Goal: Navigation & Orientation: Find specific page/section

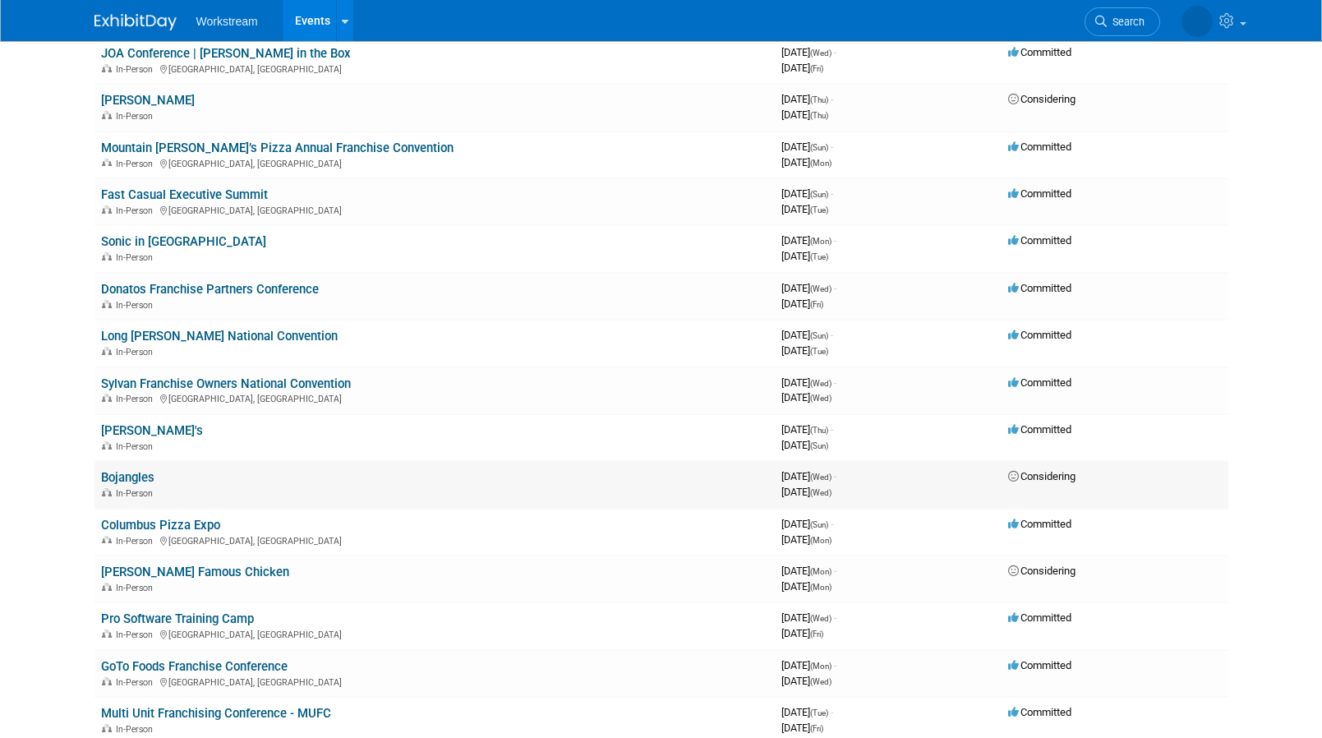
scroll to position [285, 0]
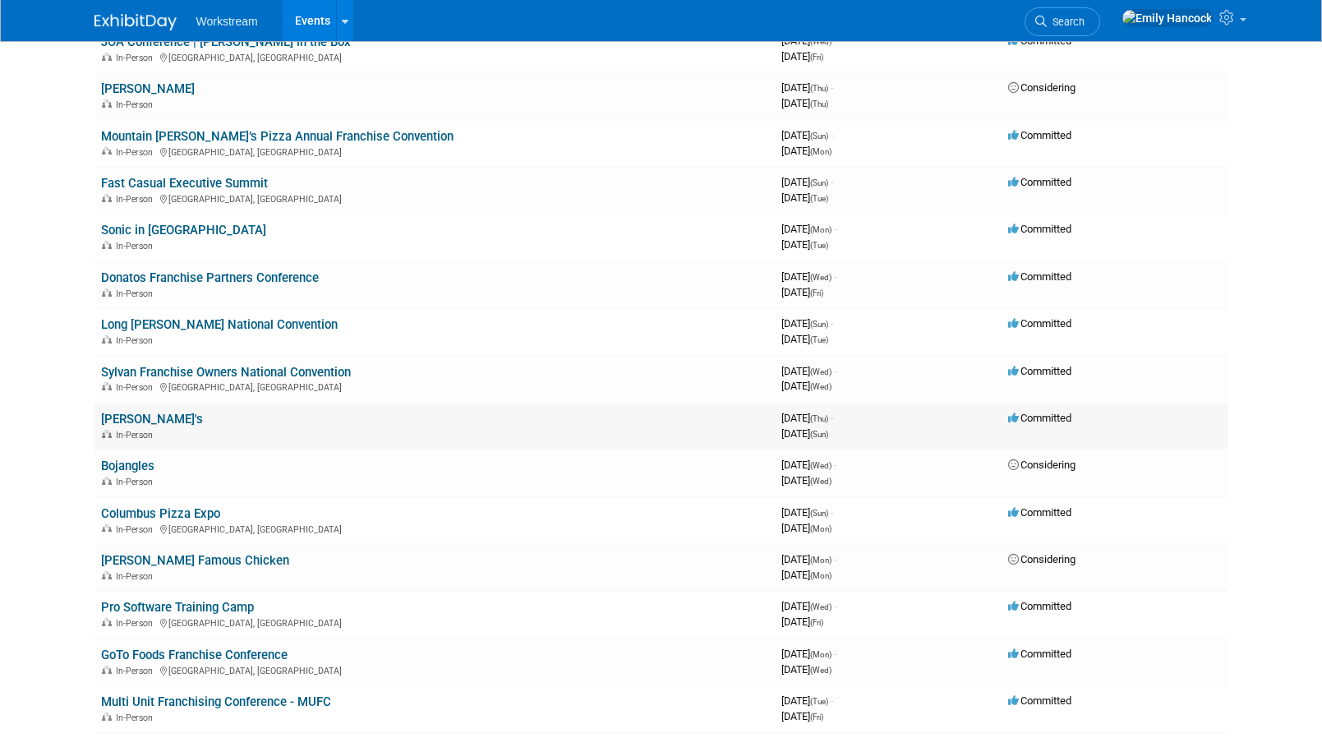
click at [126, 419] on link "[PERSON_NAME]'s" at bounding box center [152, 419] width 102 height 15
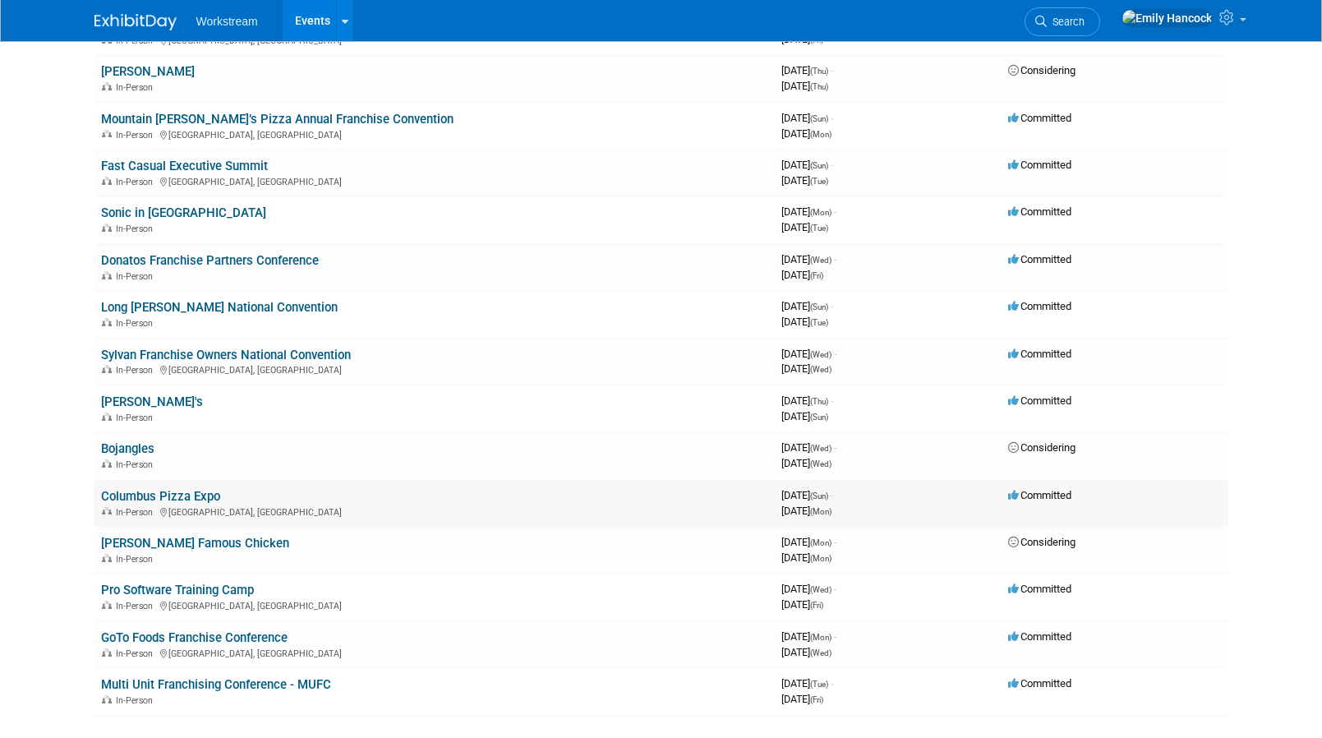
scroll to position [303, 0]
click at [172, 542] on link "[PERSON_NAME] Famous Chicken" at bounding box center [195, 542] width 188 height 15
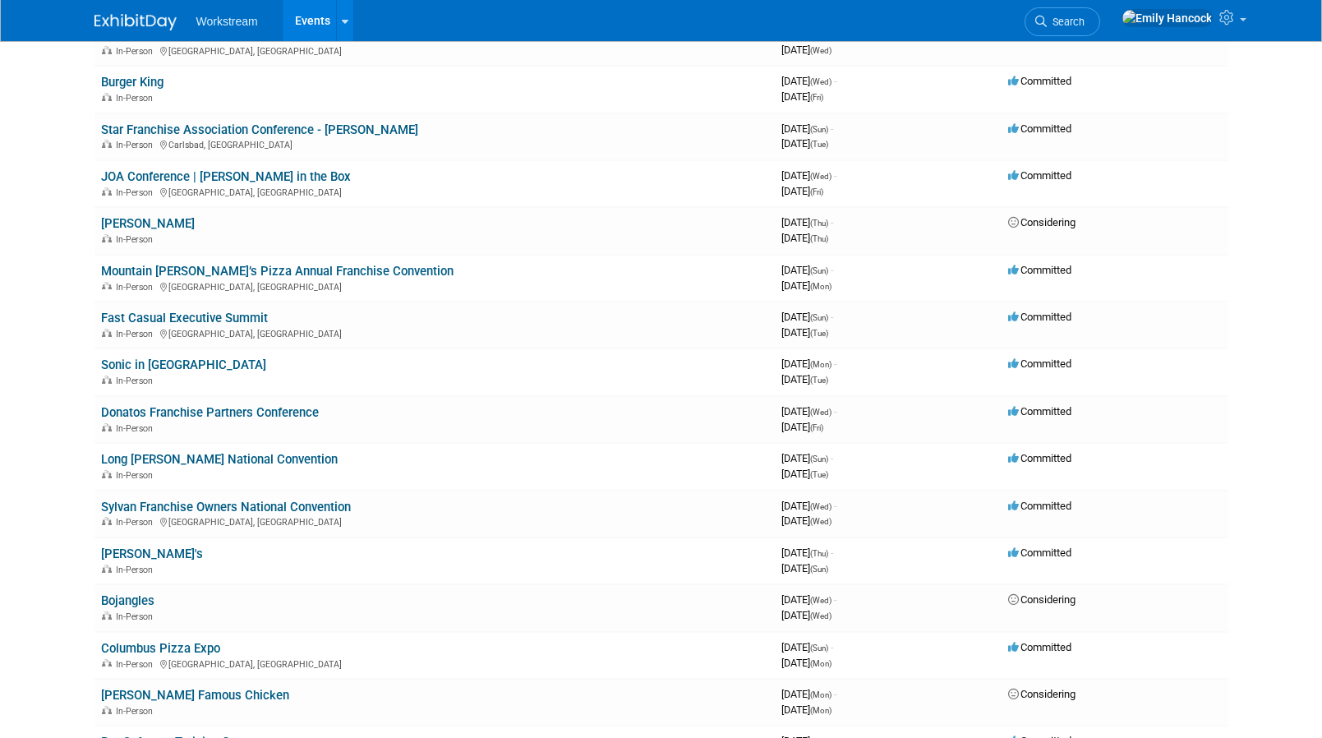
scroll to position [0, 0]
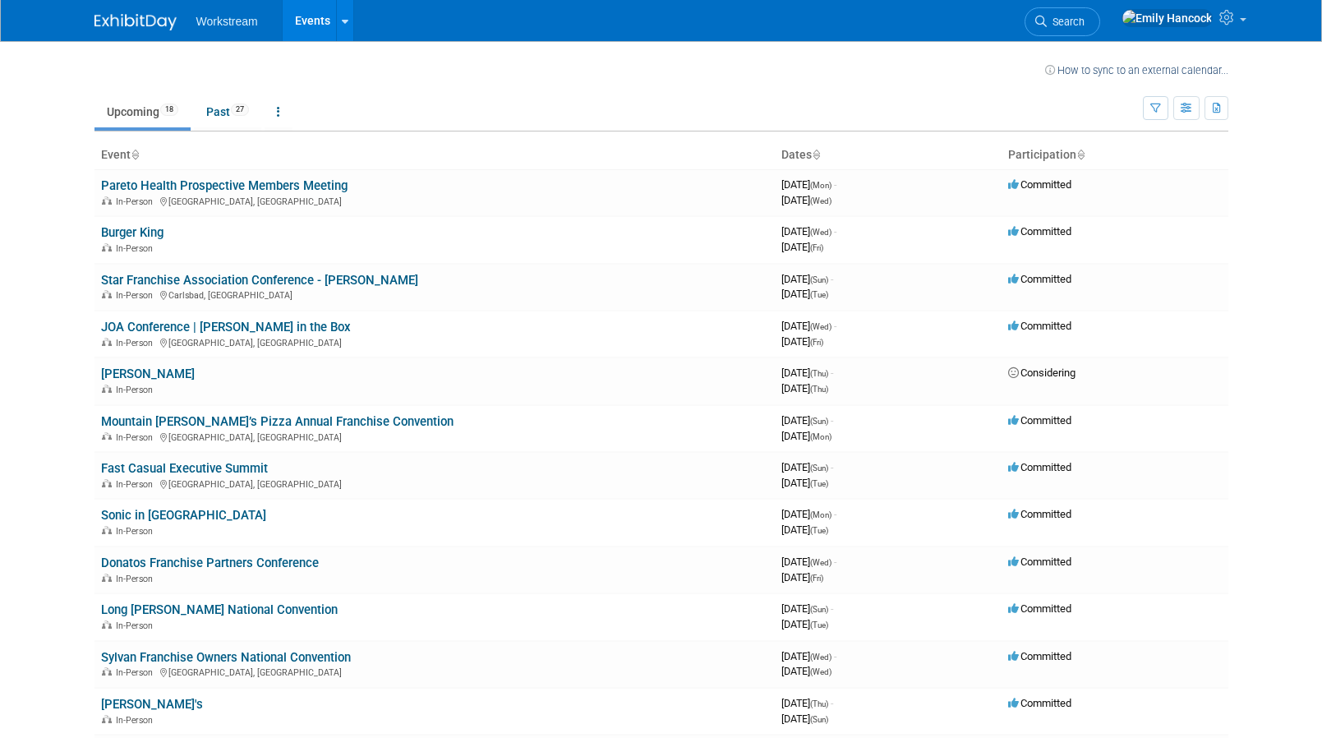
click at [371, 73] on td at bounding box center [594, 68] width 901 height 21
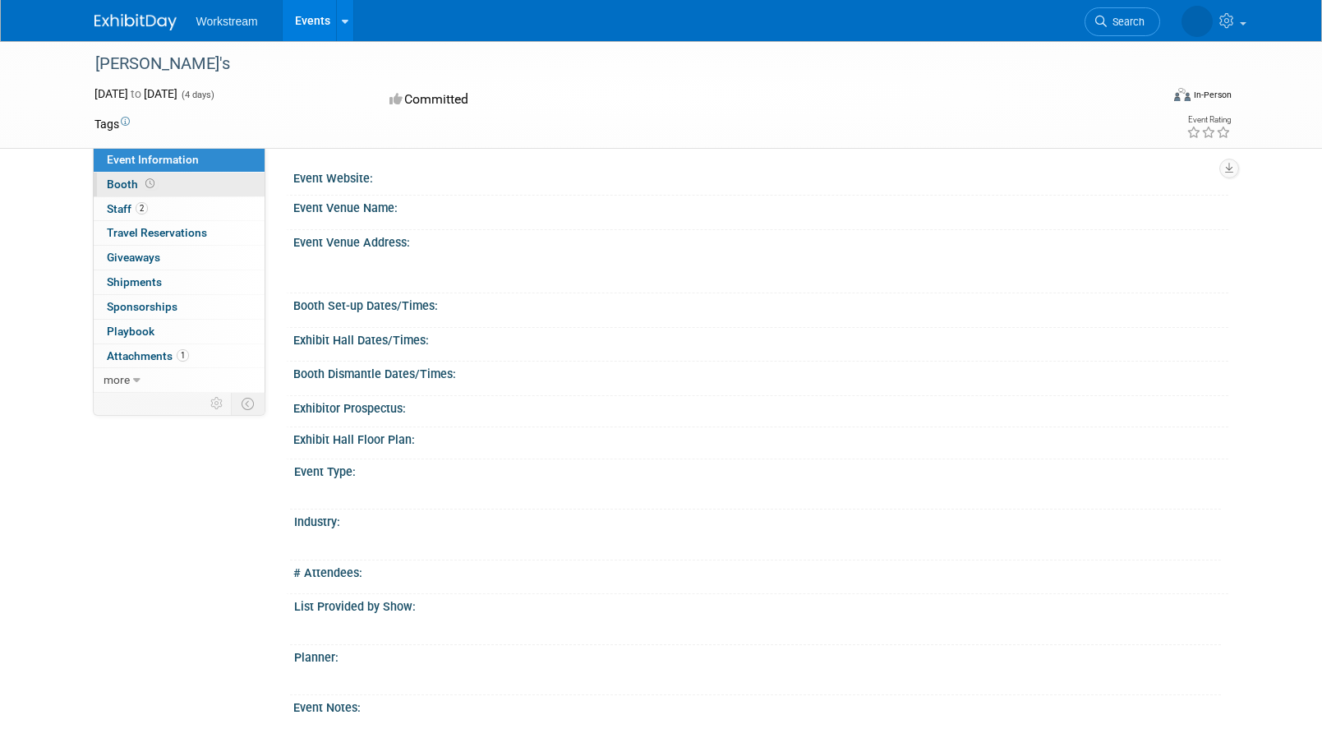
click at [199, 189] on link "Booth" at bounding box center [179, 185] width 171 height 24
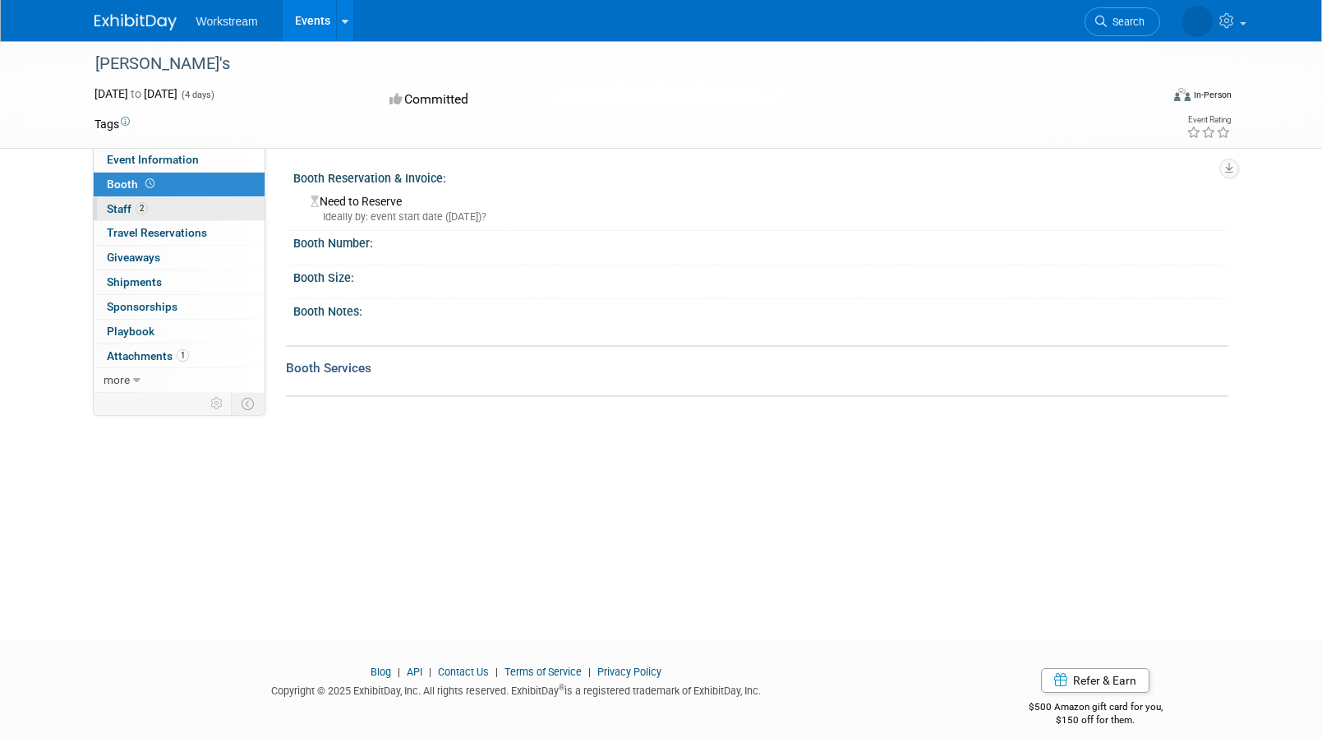
click at [195, 204] on link "2 Staff 2" at bounding box center [179, 209] width 171 height 24
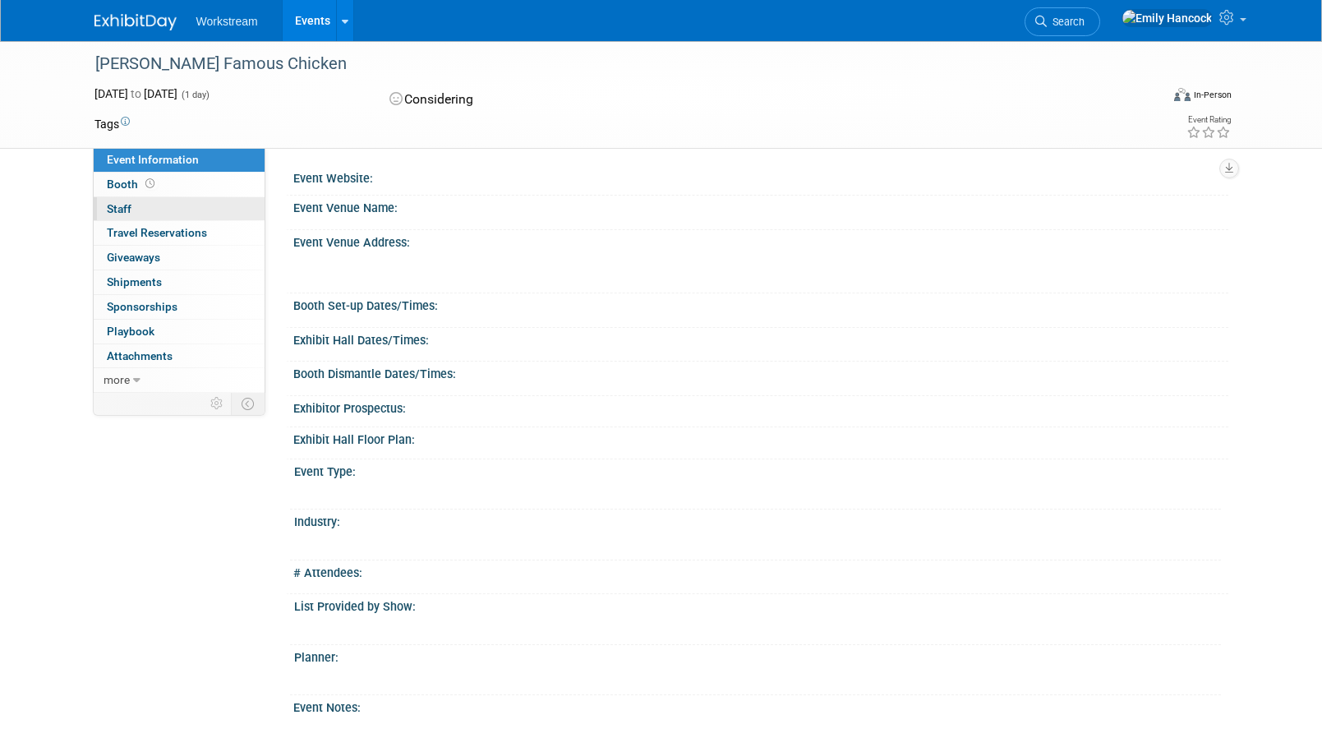
click at [189, 210] on link "0 Staff 0" at bounding box center [179, 209] width 171 height 24
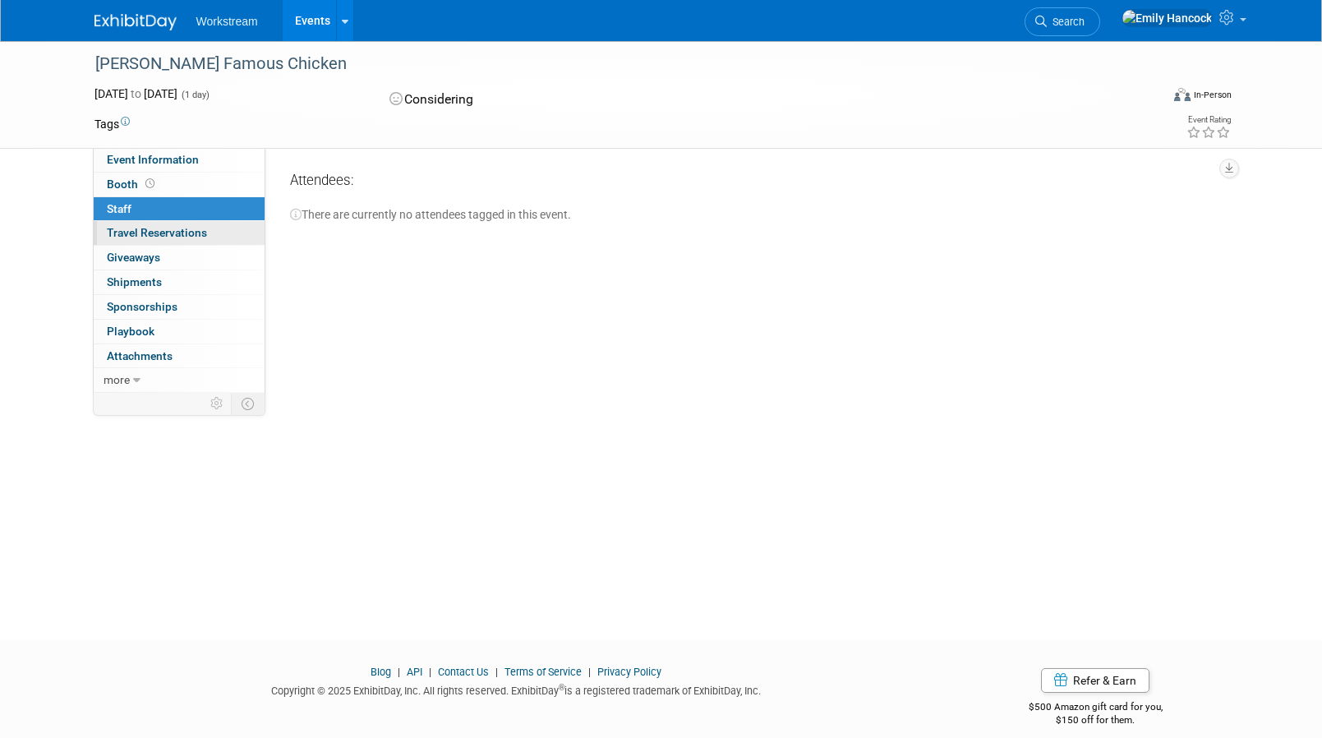
click at [199, 228] on span "Travel Reservations 0" at bounding box center [157, 232] width 100 height 13
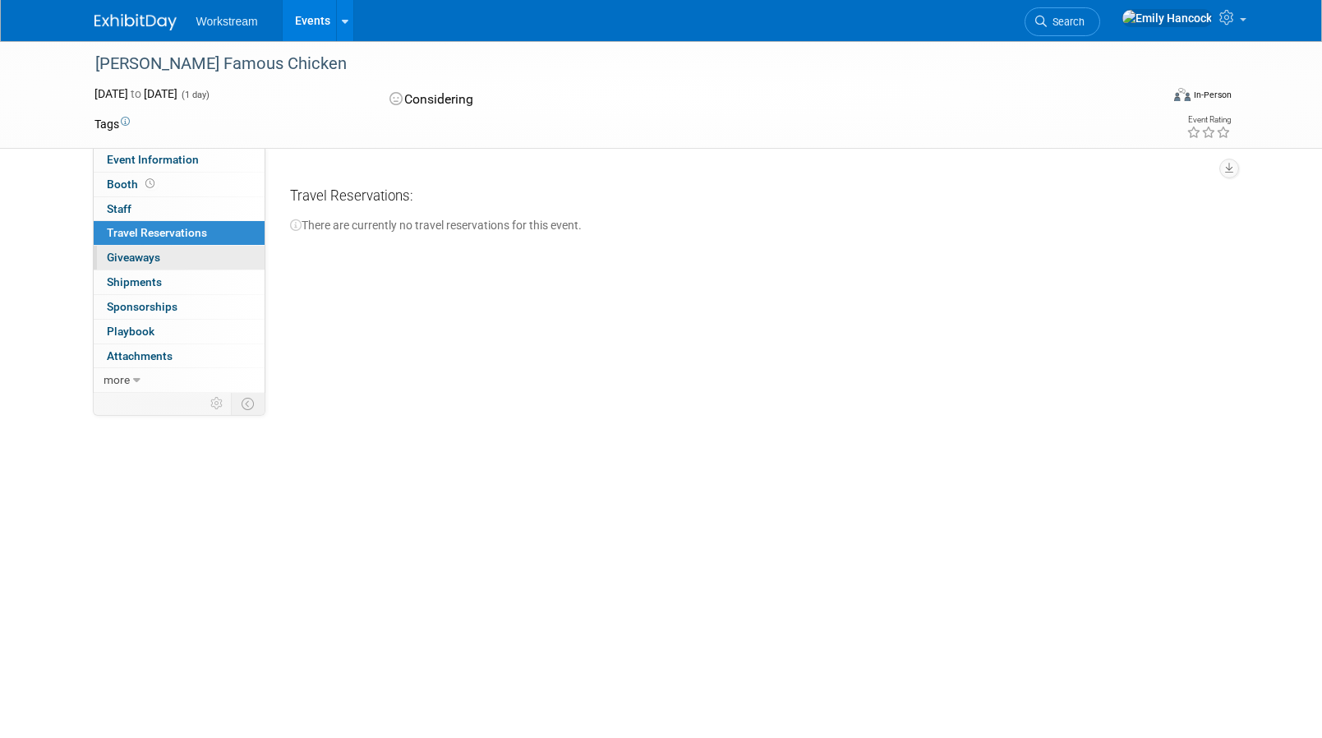
click at [191, 255] on link "0 Giveaways 0" at bounding box center [179, 258] width 171 height 24
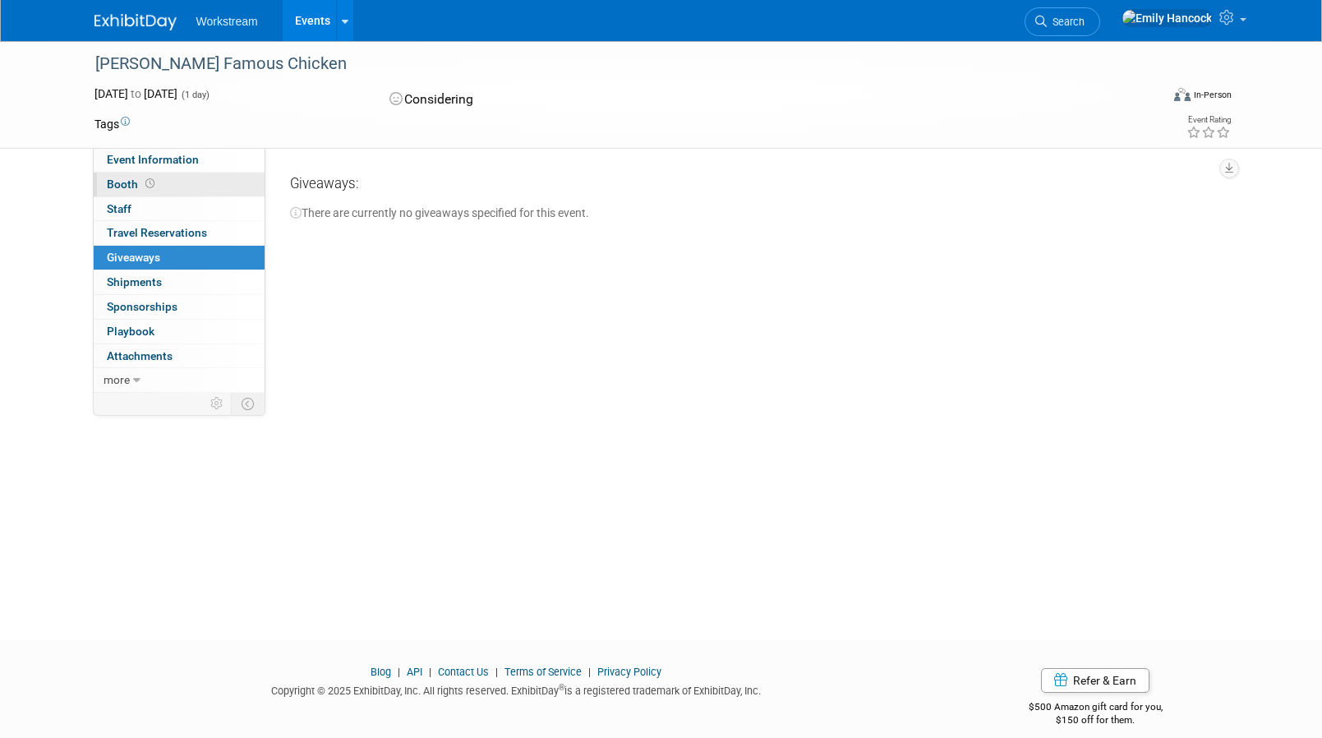
click at [192, 186] on link "Booth" at bounding box center [179, 185] width 171 height 24
